Goal: Transaction & Acquisition: Obtain resource

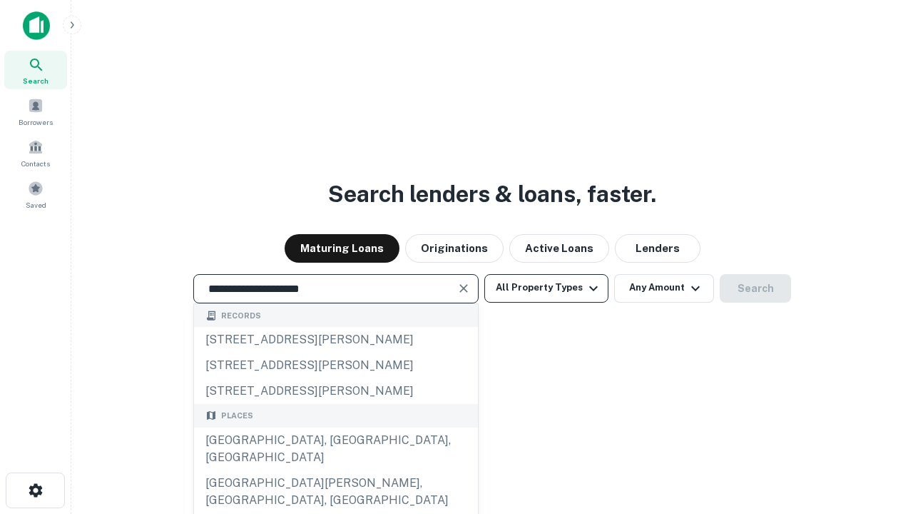
click at [335, 470] on div "Santa Monica, CA, USA" at bounding box center [336, 448] width 284 height 43
type input "**********"
click at [546, 287] on button "All Property Types" at bounding box center [546, 288] width 124 height 29
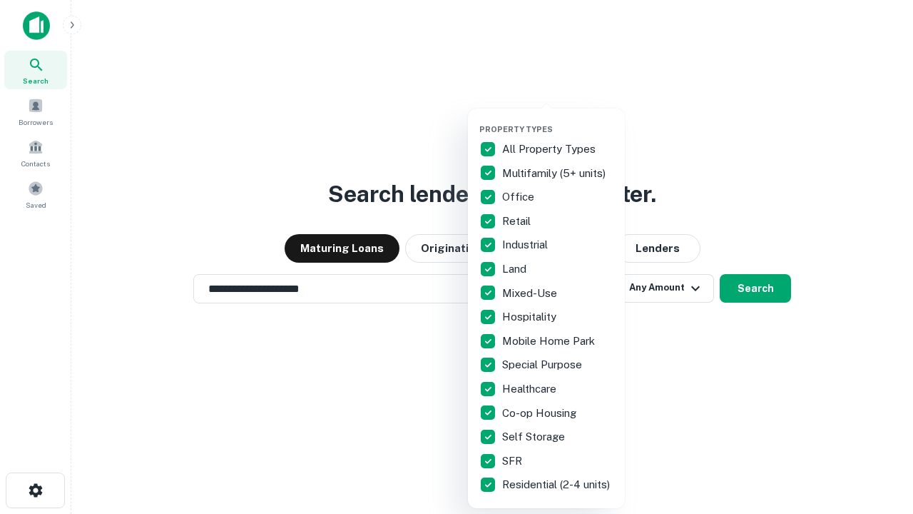
click at [558, 120] on button "button" at bounding box center [557, 120] width 157 height 1
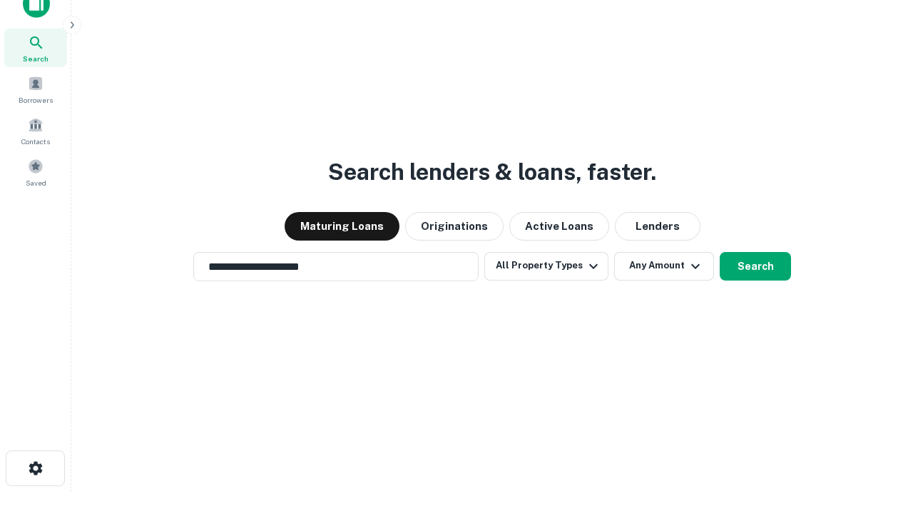
scroll to position [9, 172]
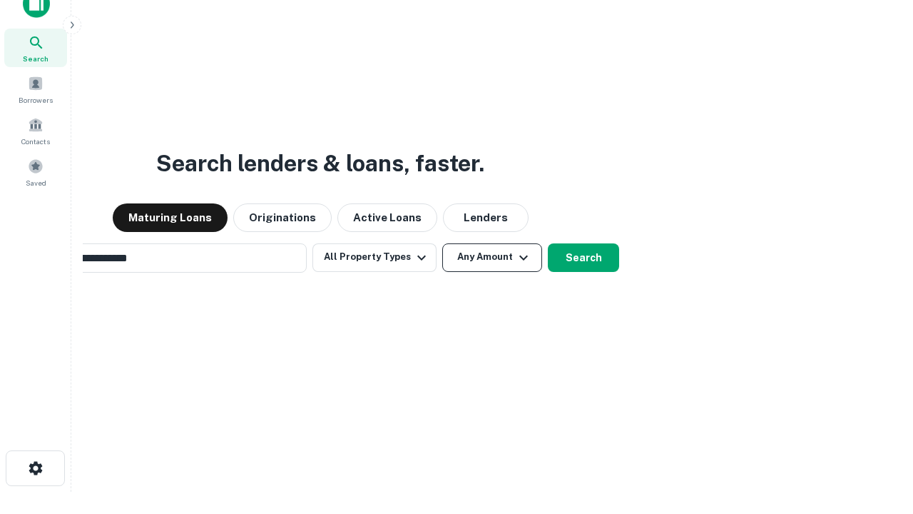
click at [442, 243] on button "Any Amount" at bounding box center [492, 257] width 100 height 29
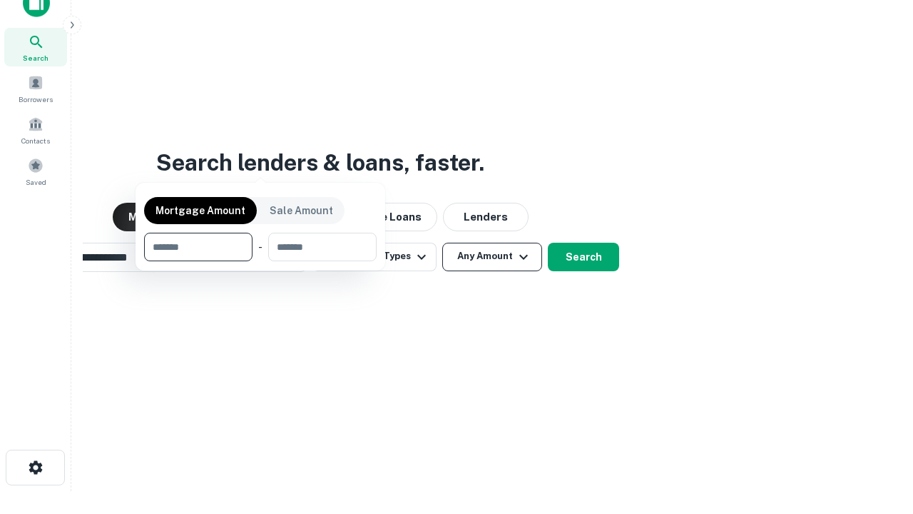
scroll to position [103, 404]
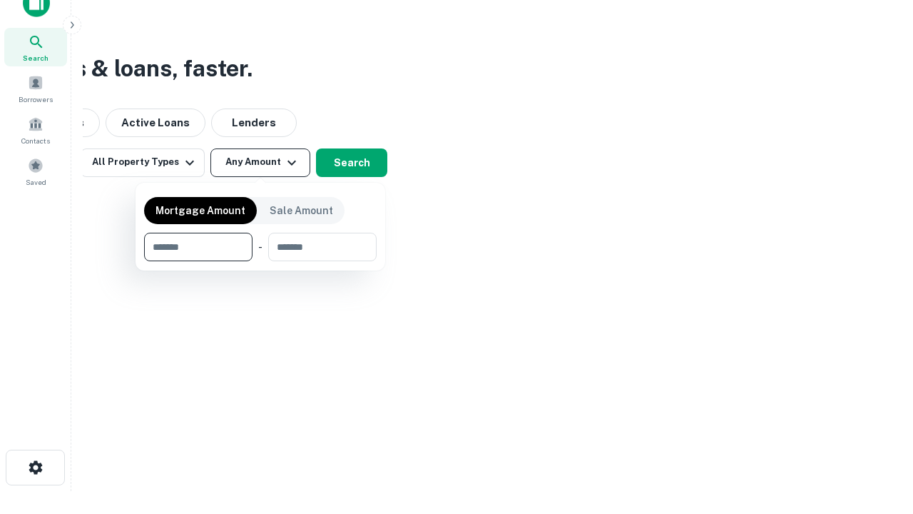
type input "*******"
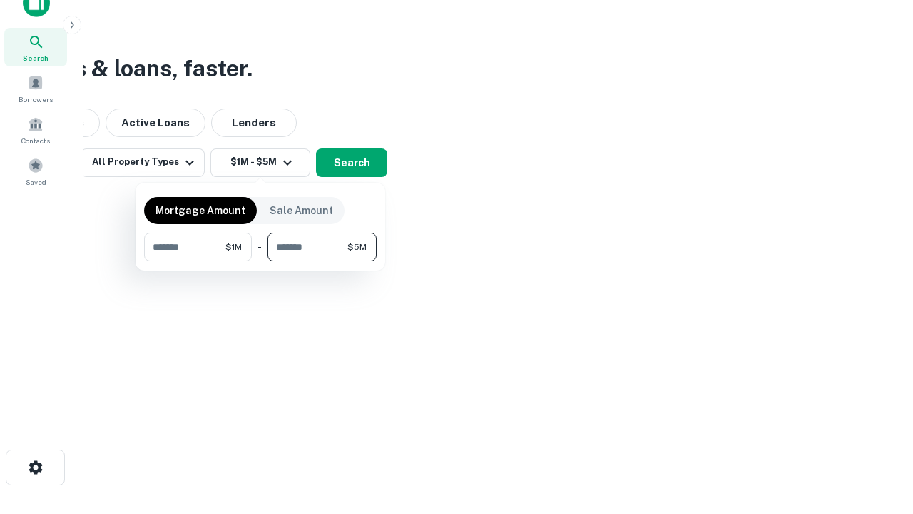
type input "*******"
click at [260, 261] on button "button" at bounding box center [260, 261] width 233 height 1
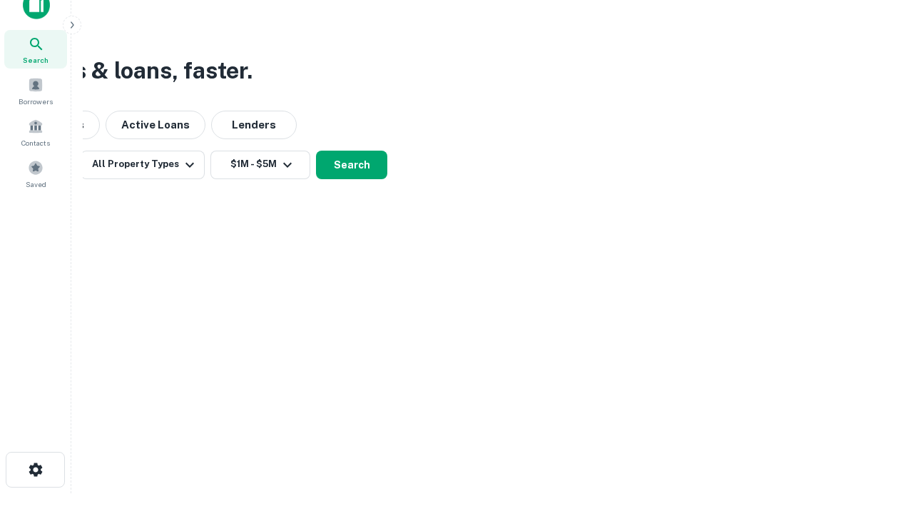
scroll to position [9, 263]
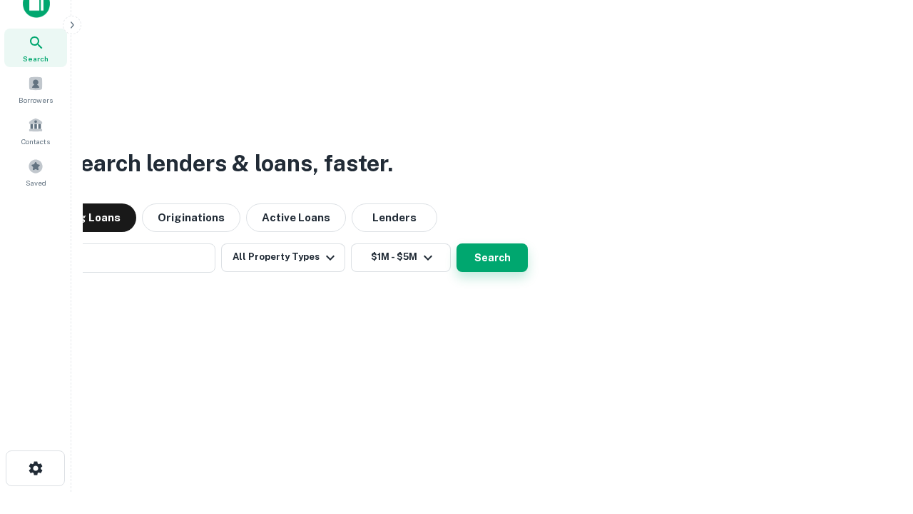
click at [456, 243] on button "Search" at bounding box center [491, 257] width 71 height 29
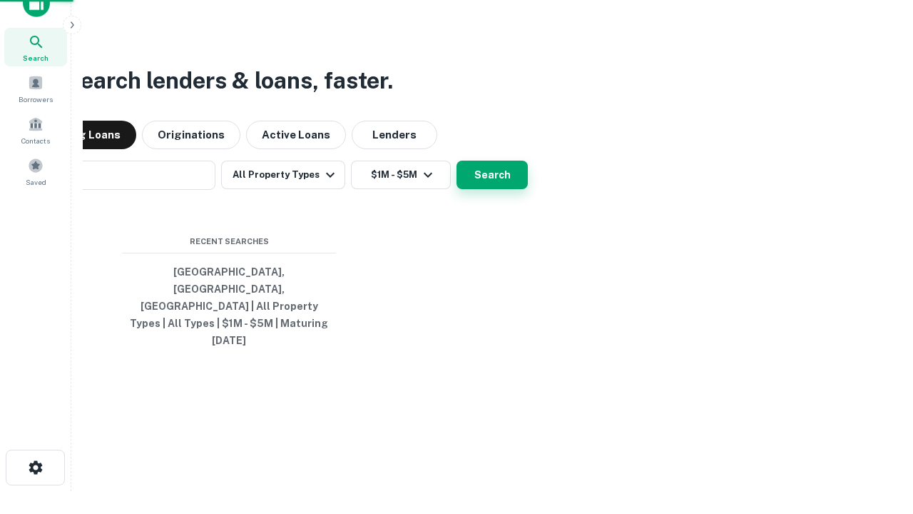
scroll to position [38, 404]
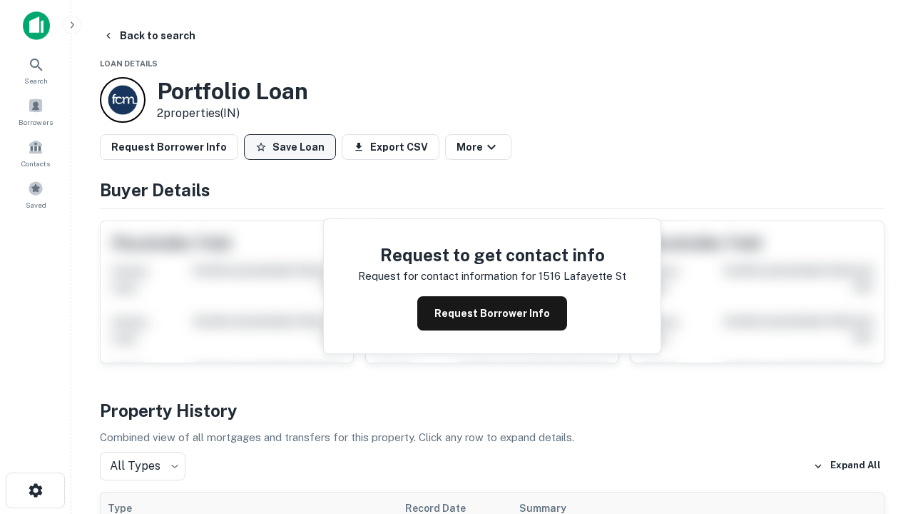
click at [290, 147] on button "Save Loan" at bounding box center [290, 147] width 92 height 26
click at [293, 147] on button "Loan Saved" at bounding box center [293, 147] width 98 height 26
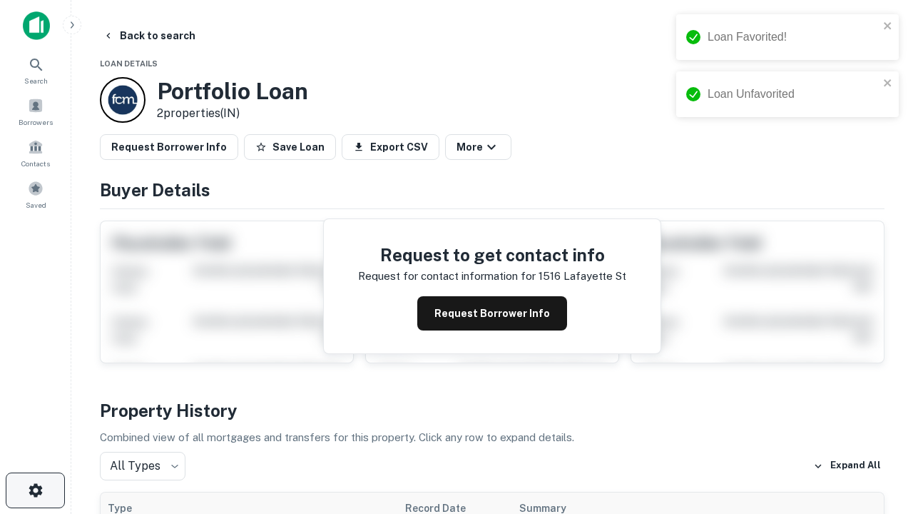
click at [35, 490] on icon "button" at bounding box center [35, 489] width 17 height 17
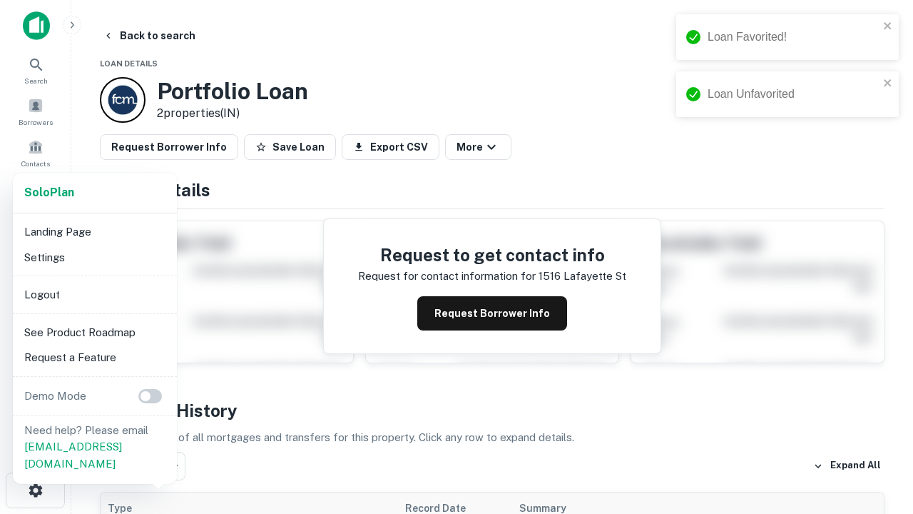
click at [94, 294] on li "Logout" at bounding box center [95, 295] width 153 height 26
